Goal: Find specific page/section: Find specific page/section

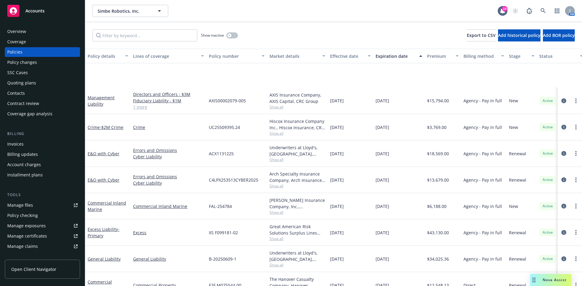
scroll to position [69, 0]
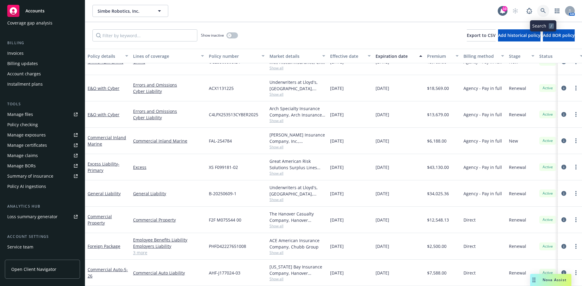
click at [545, 8] on link at bounding box center [543, 11] width 12 height 12
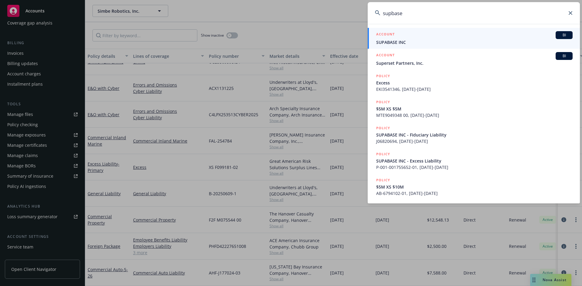
type input "supbase"
click at [469, 37] on div "ACCOUNT BI" at bounding box center [474, 35] width 196 height 8
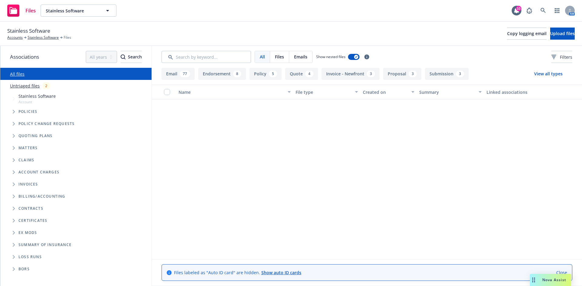
scroll to position [2332, 0]
